Goal: Task Accomplishment & Management: Use online tool/utility

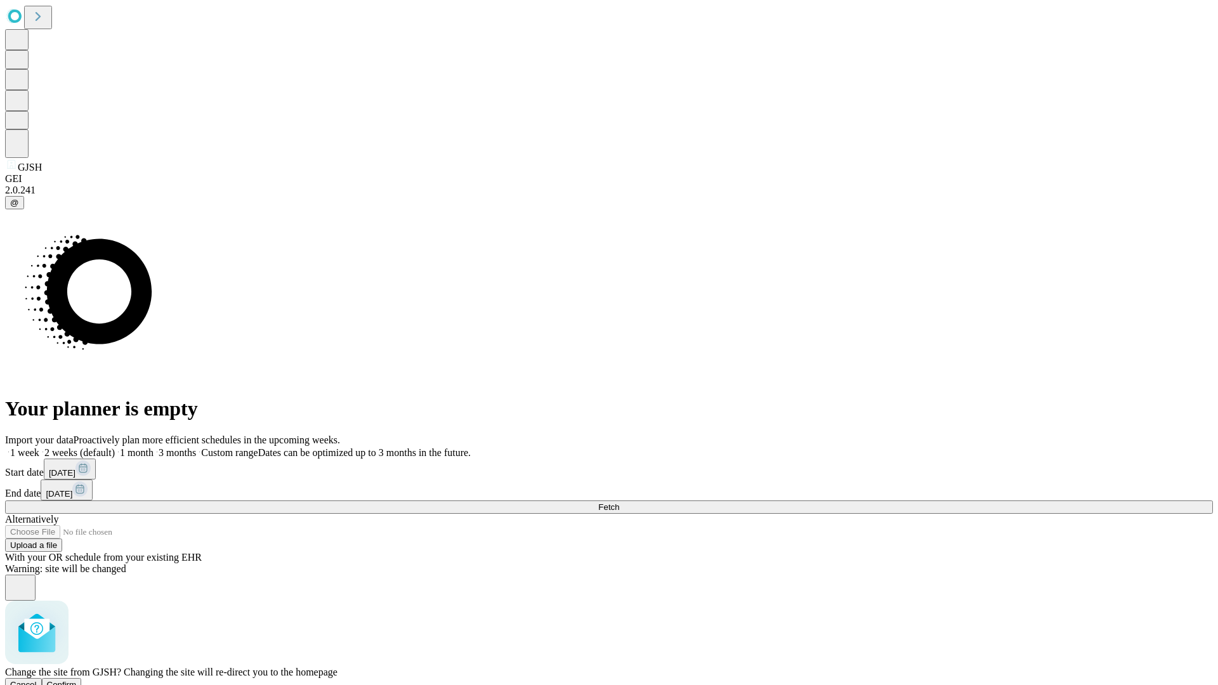
click at [77, 680] on span "Confirm" at bounding box center [62, 685] width 30 height 10
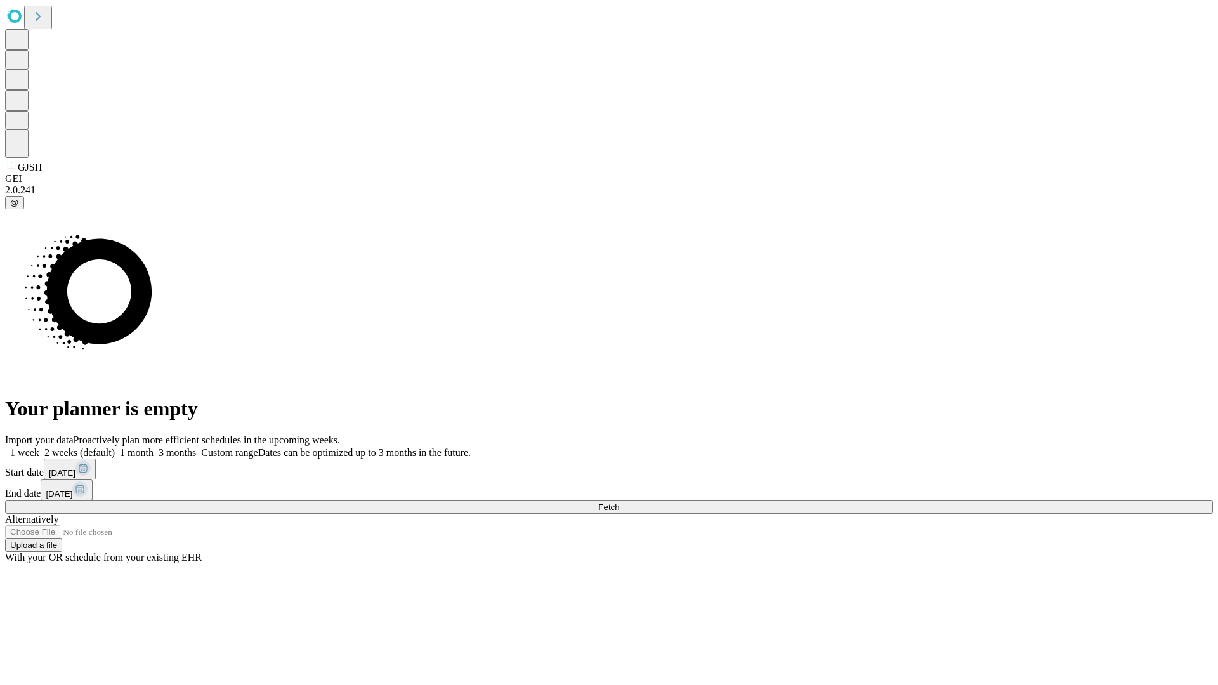
click at [39, 447] on label "1 week" at bounding box center [22, 452] width 34 height 11
click at [619, 502] on span "Fetch" at bounding box center [608, 507] width 21 height 10
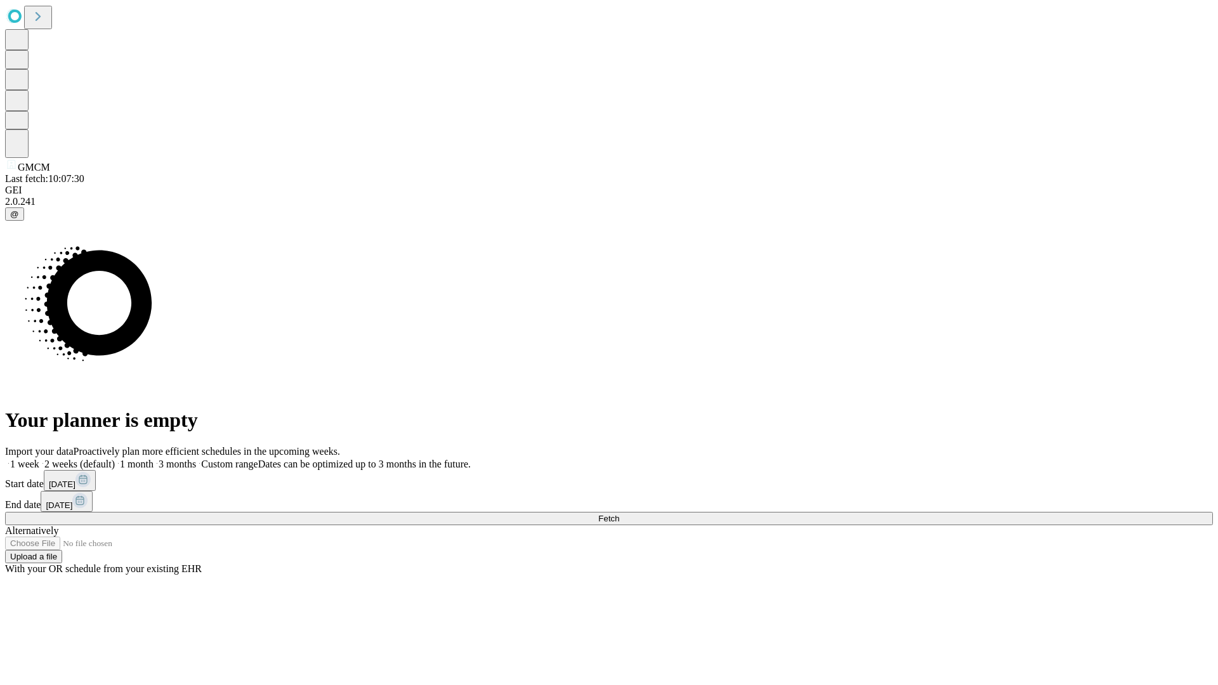
click at [619, 514] on span "Fetch" at bounding box center [608, 519] width 21 height 10
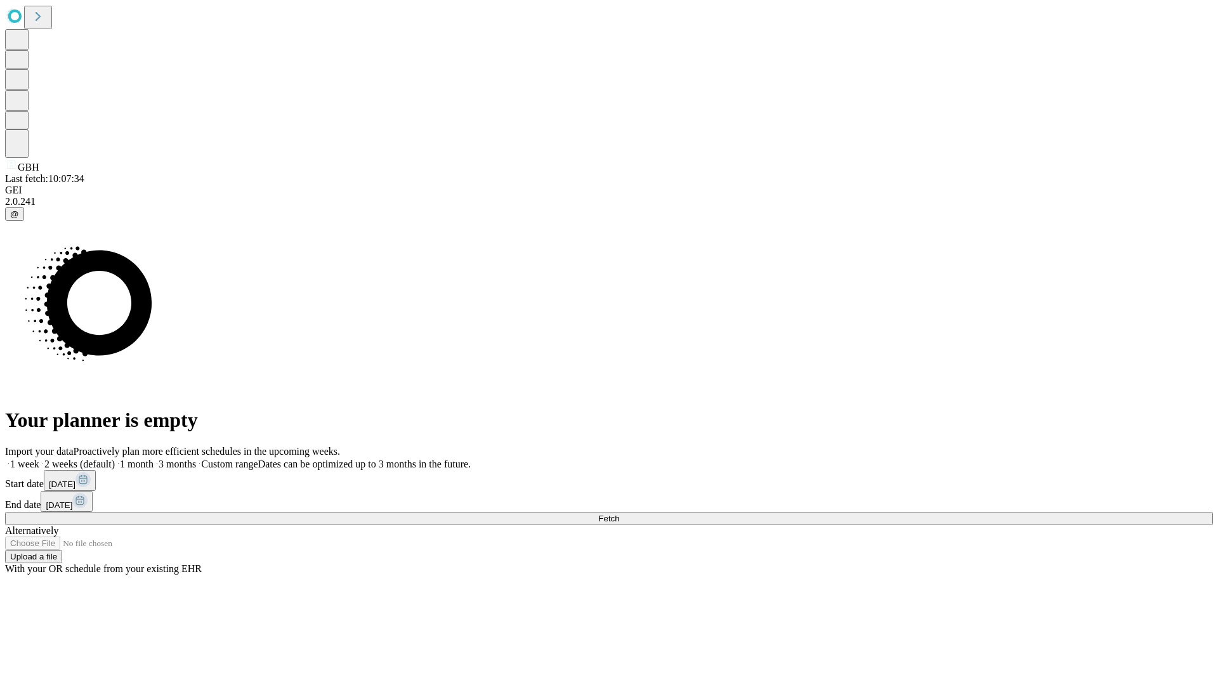
click at [39, 459] on label "1 week" at bounding box center [22, 464] width 34 height 11
click at [619, 514] on span "Fetch" at bounding box center [608, 519] width 21 height 10
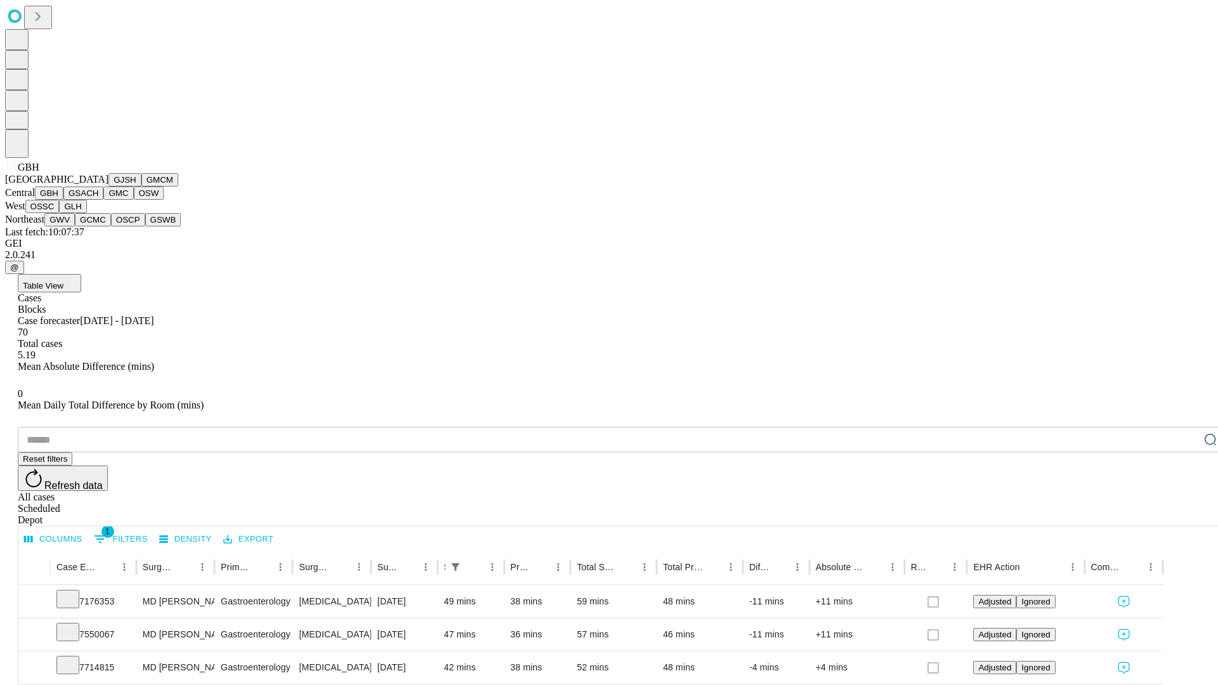
click at [98, 200] on button "GSACH" at bounding box center [83, 192] width 40 height 13
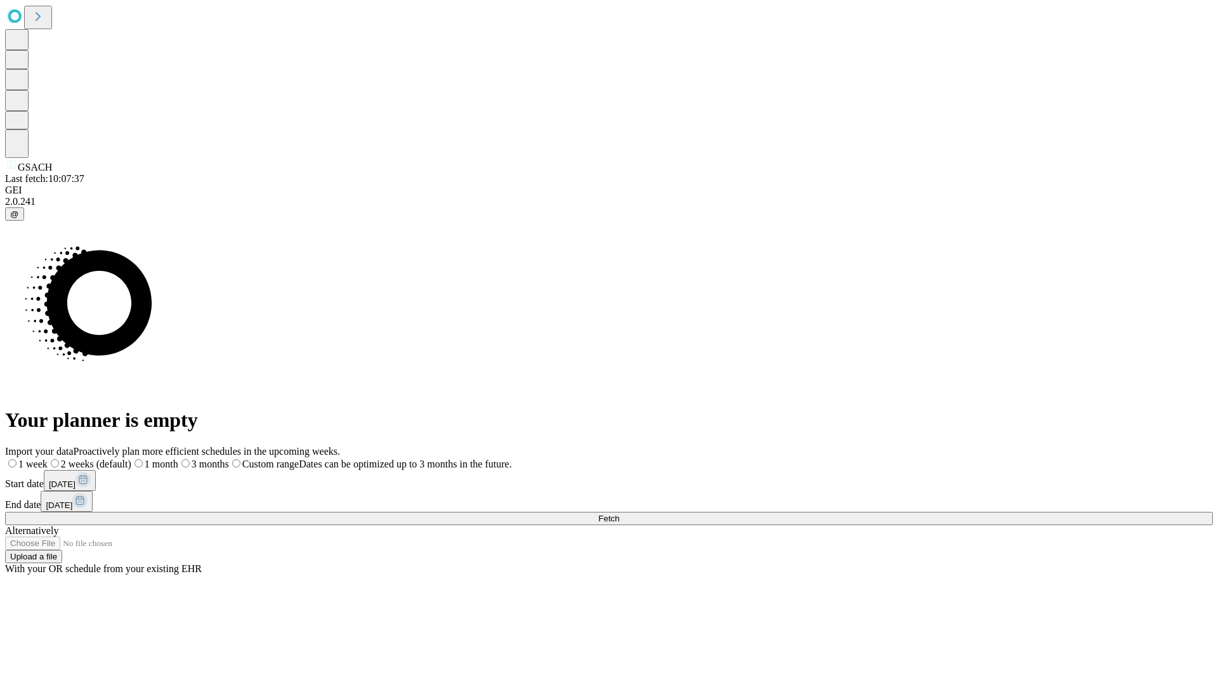
click at [48, 459] on label "1 week" at bounding box center [26, 464] width 42 height 11
click at [619, 514] on span "Fetch" at bounding box center [608, 519] width 21 height 10
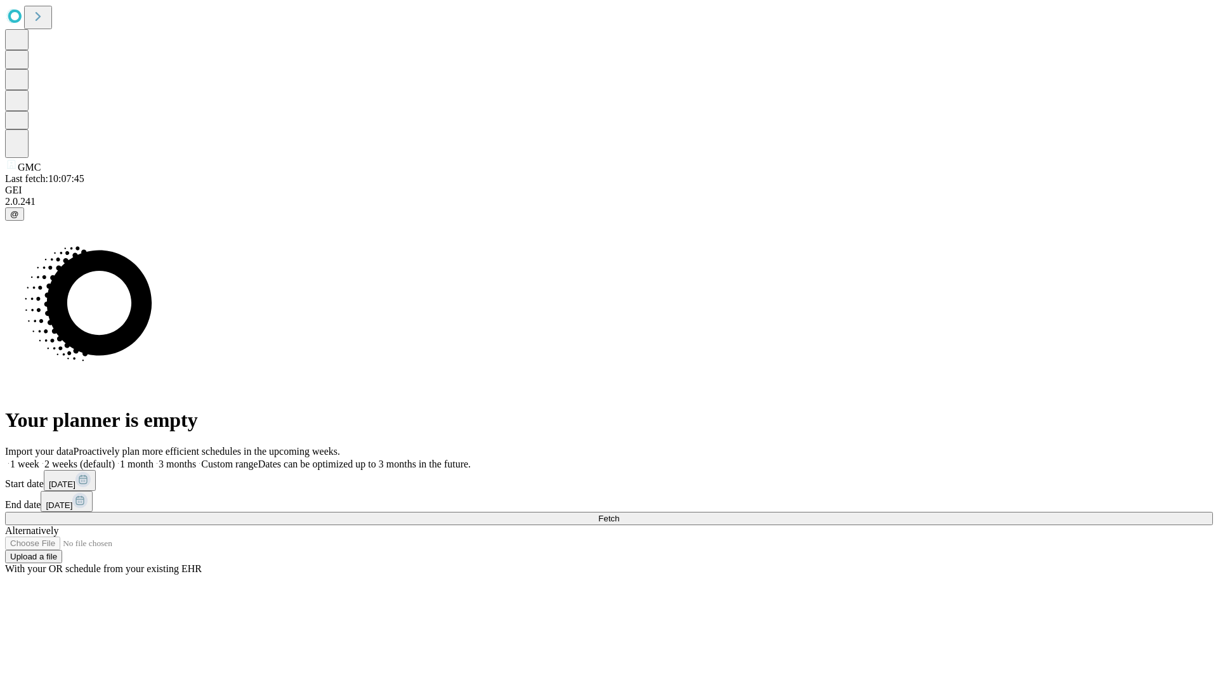
click at [39, 459] on label "1 week" at bounding box center [22, 464] width 34 height 11
click at [619, 514] on span "Fetch" at bounding box center [608, 519] width 21 height 10
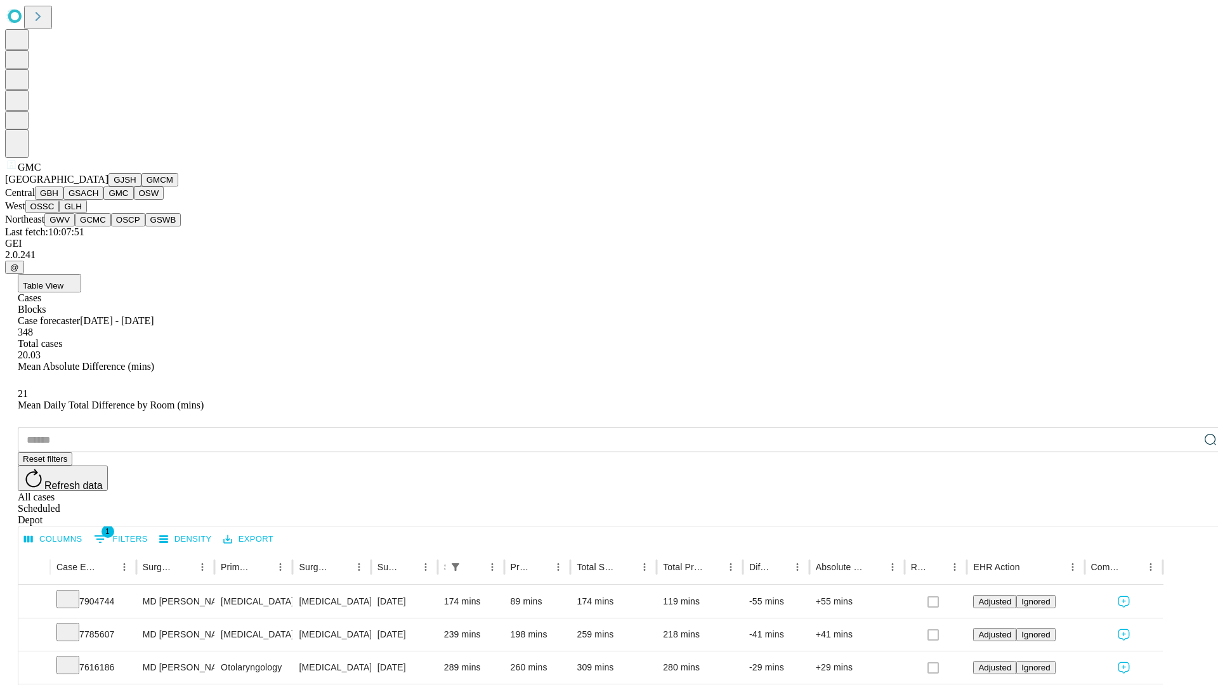
click at [134, 200] on button "OSW" at bounding box center [149, 192] width 30 height 13
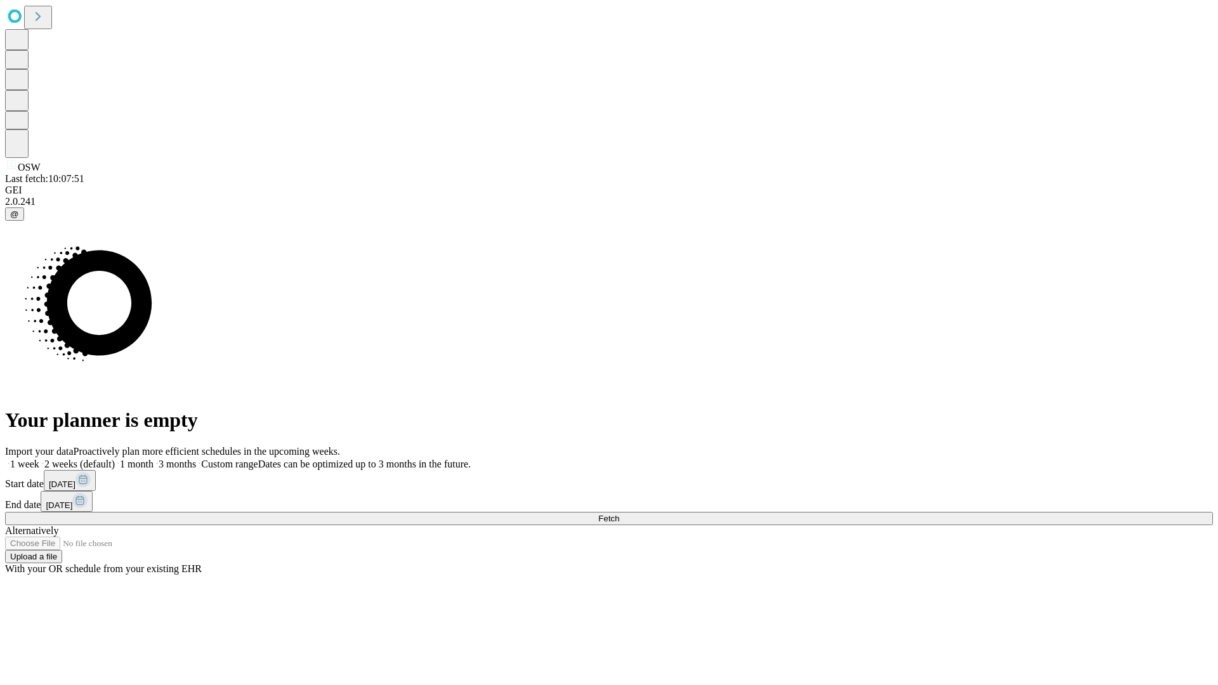
click at [39, 459] on label "1 week" at bounding box center [22, 464] width 34 height 11
click at [619, 514] on span "Fetch" at bounding box center [608, 519] width 21 height 10
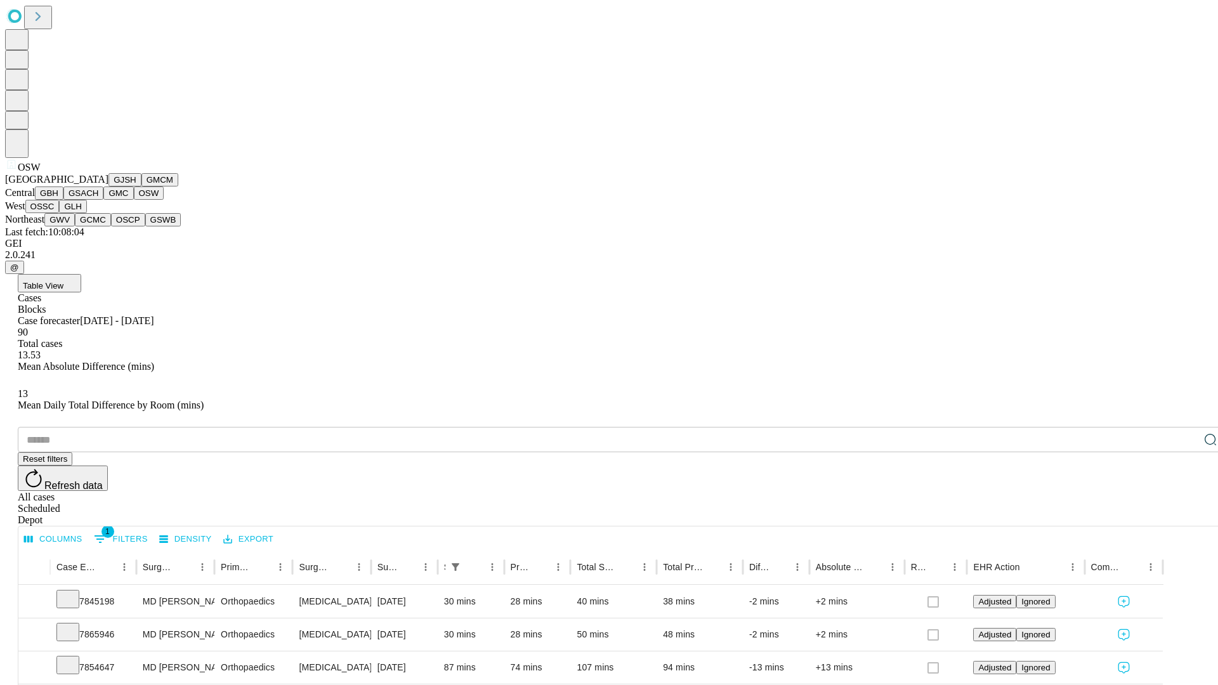
click at [60, 213] on button "OSSC" at bounding box center [42, 206] width 34 height 13
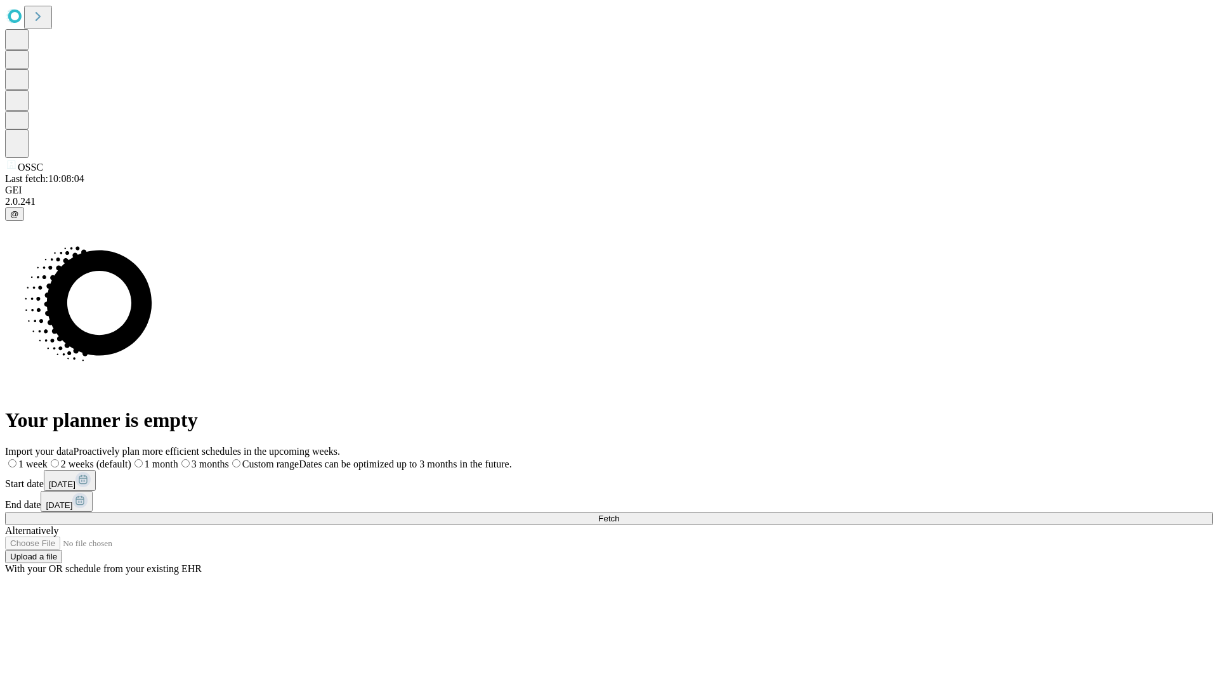
click at [48, 459] on label "1 week" at bounding box center [26, 464] width 42 height 11
click at [619, 514] on span "Fetch" at bounding box center [608, 519] width 21 height 10
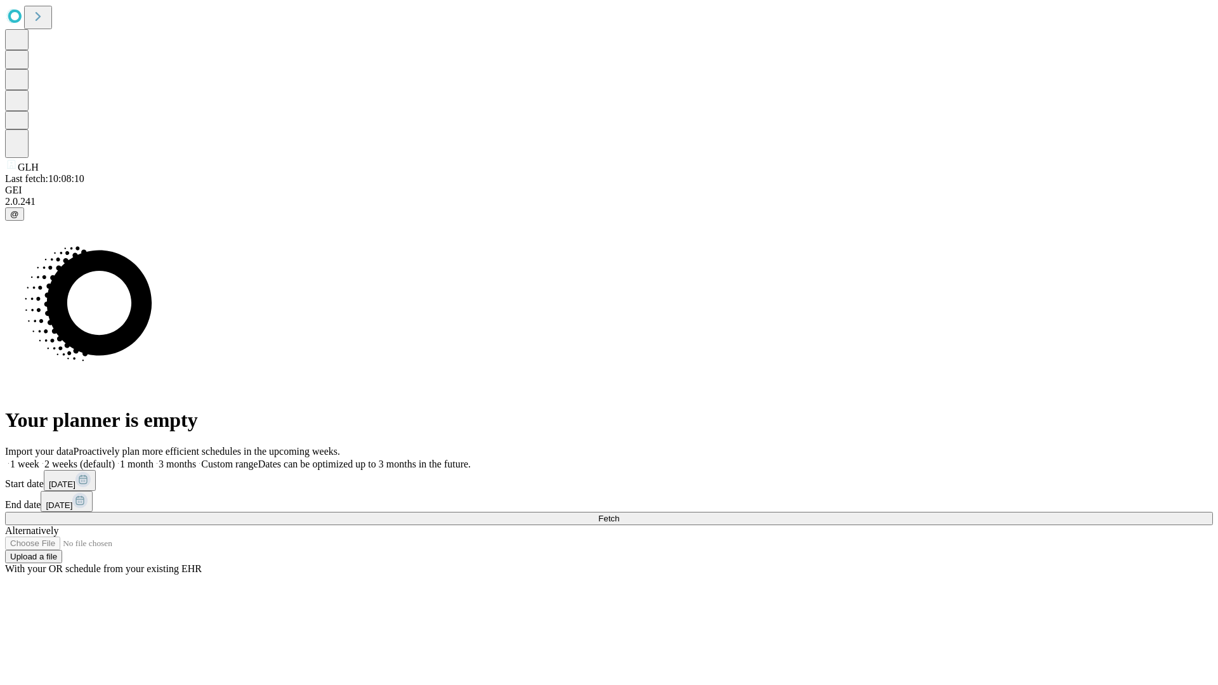
click at [39, 459] on label "1 week" at bounding box center [22, 464] width 34 height 11
click at [619, 514] on span "Fetch" at bounding box center [608, 519] width 21 height 10
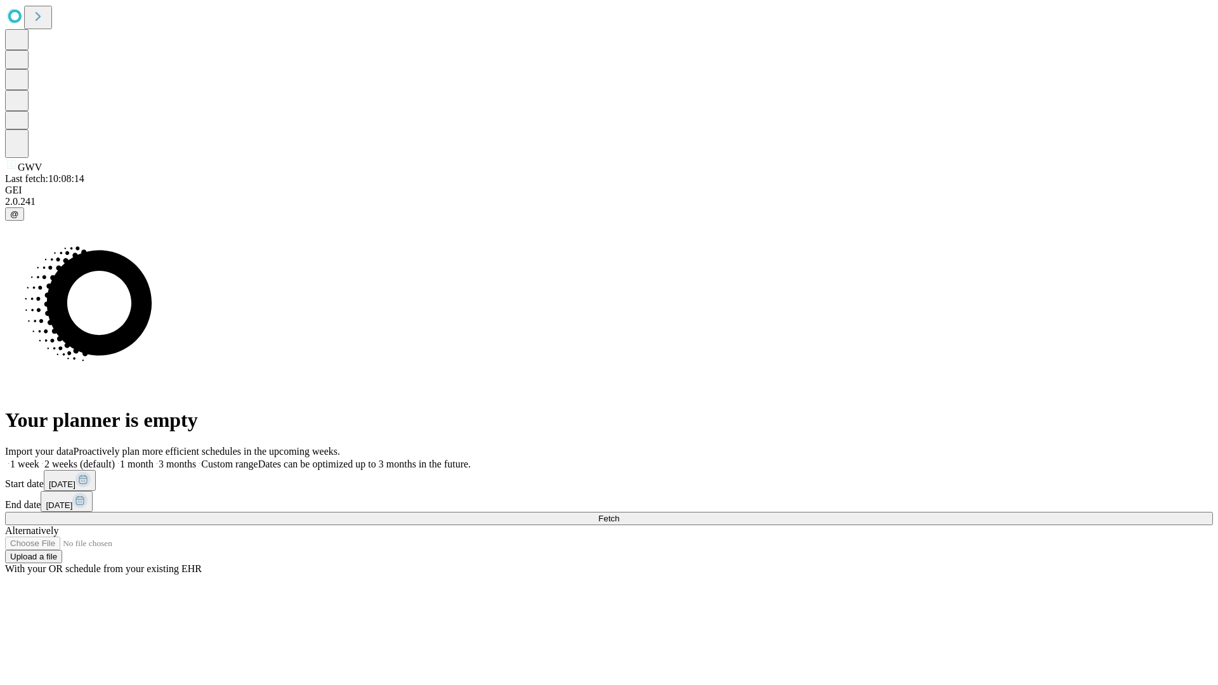
click at [39, 459] on label "1 week" at bounding box center [22, 464] width 34 height 11
click at [619, 514] on span "Fetch" at bounding box center [608, 519] width 21 height 10
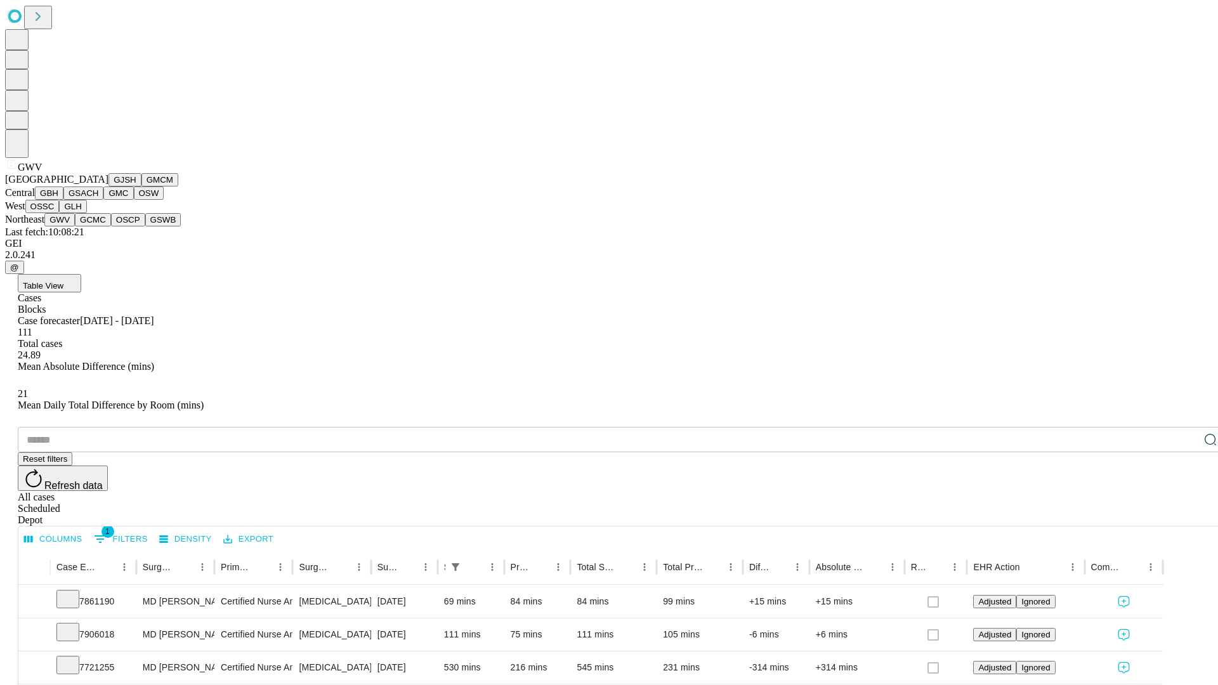
click at [98, 226] on button "GCMC" at bounding box center [93, 219] width 36 height 13
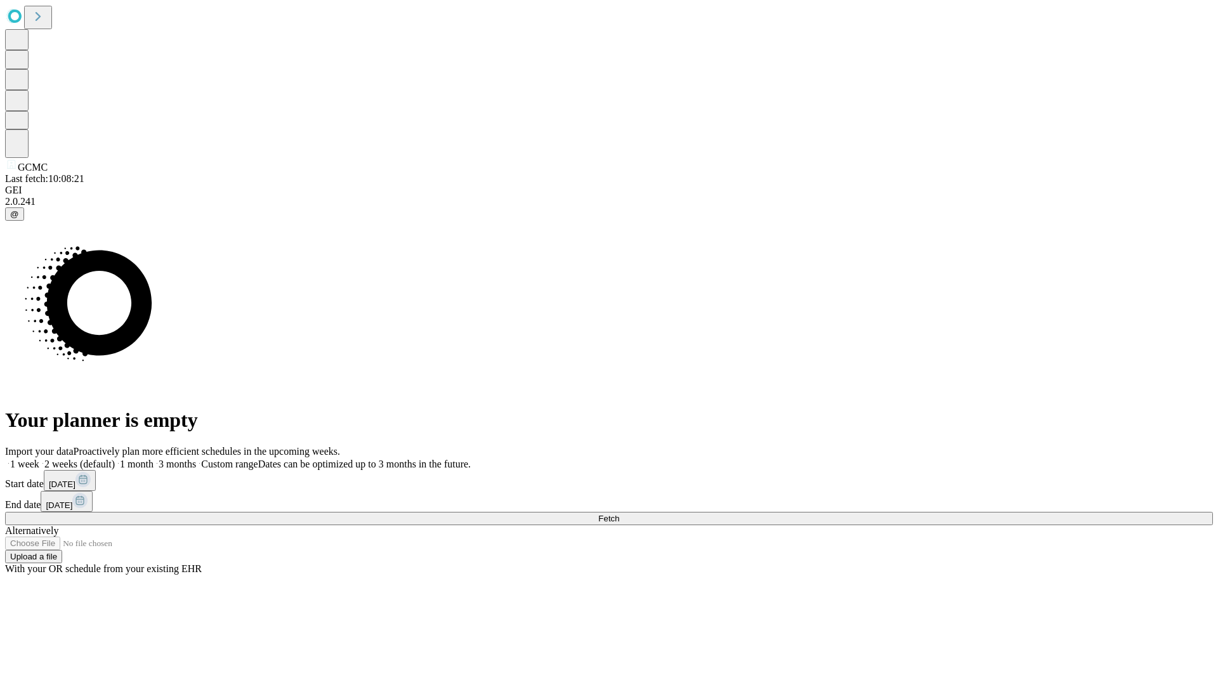
click at [39, 459] on label "1 week" at bounding box center [22, 464] width 34 height 11
click at [619, 514] on span "Fetch" at bounding box center [608, 519] width 21 height 10
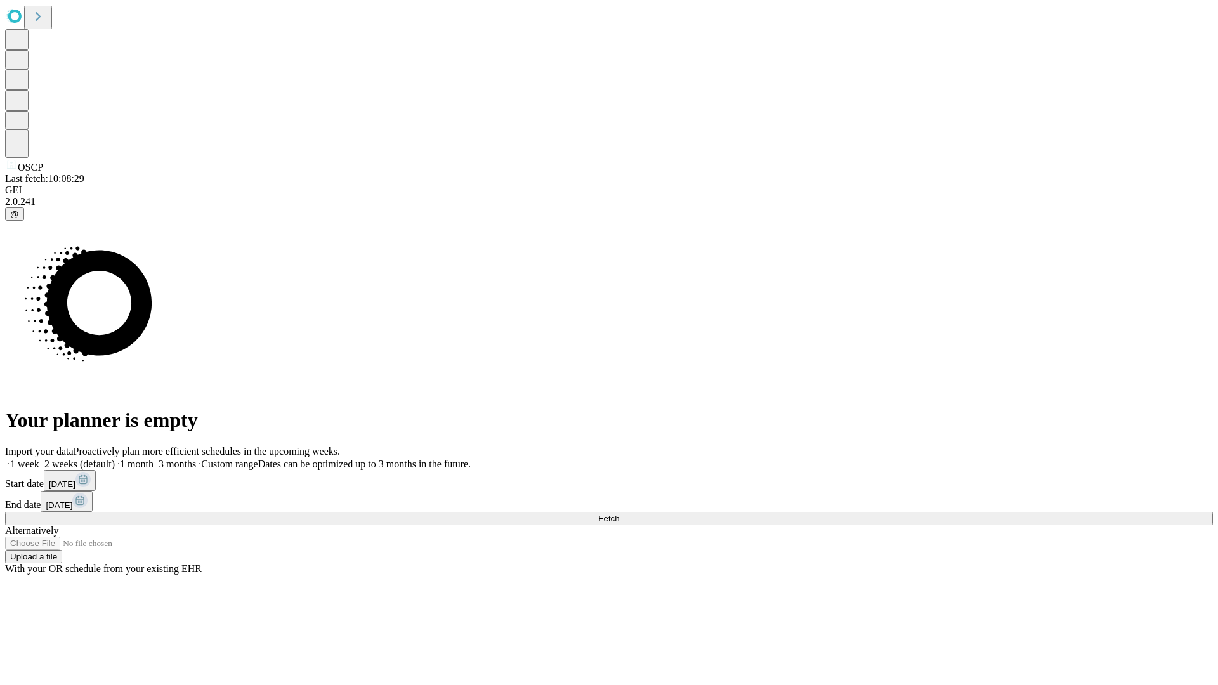
click at [39, 459] on label "1 week" at bounding box center [22, 464] width 34 height 11
click at [619, 514] on span "Fetch" at bounding box center [608, 519] width 21 height 10
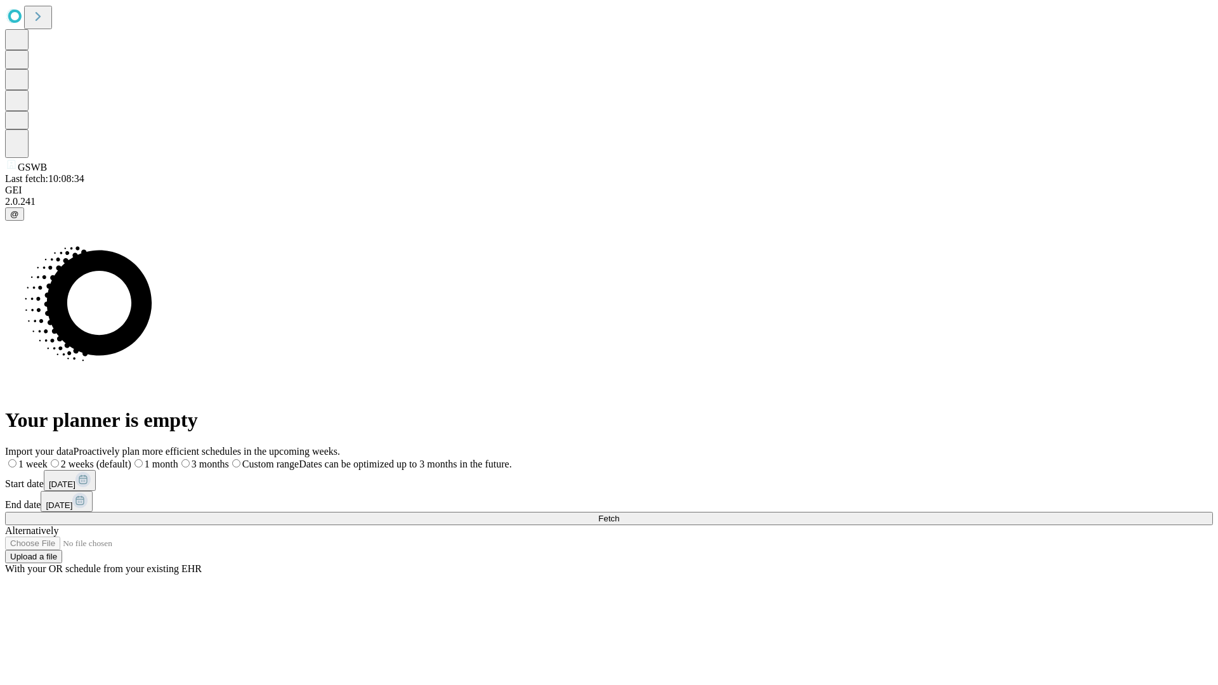
click at [48, 459] on label "1 week" at bounding box center [26, 464] width 42 height 11
click at [619, 514] on span "Fetch" at bounding box center [608, 519] width 21 height 10
